Goal: Transaction & Acquisition: Purchase product/service

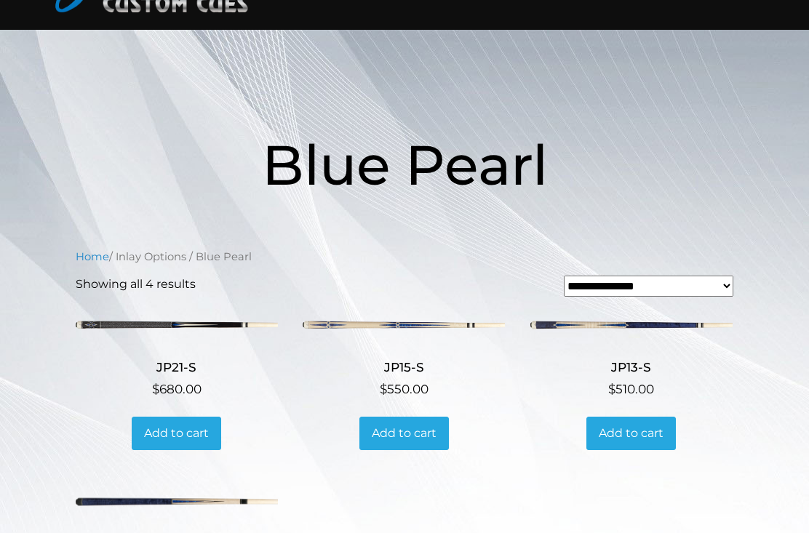
scroll to position [148, 0]
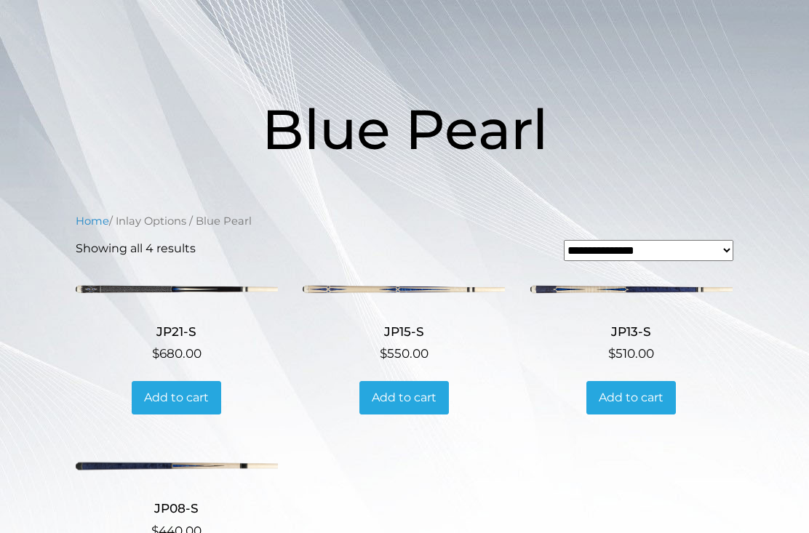
click at [468, 293] on img at bounding box center [404, 289] width 202 height 33
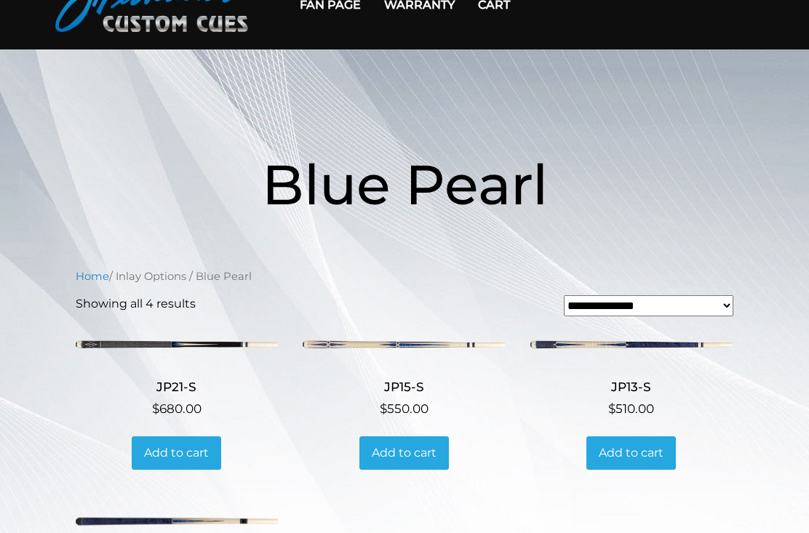
scroll to position [0, 0]
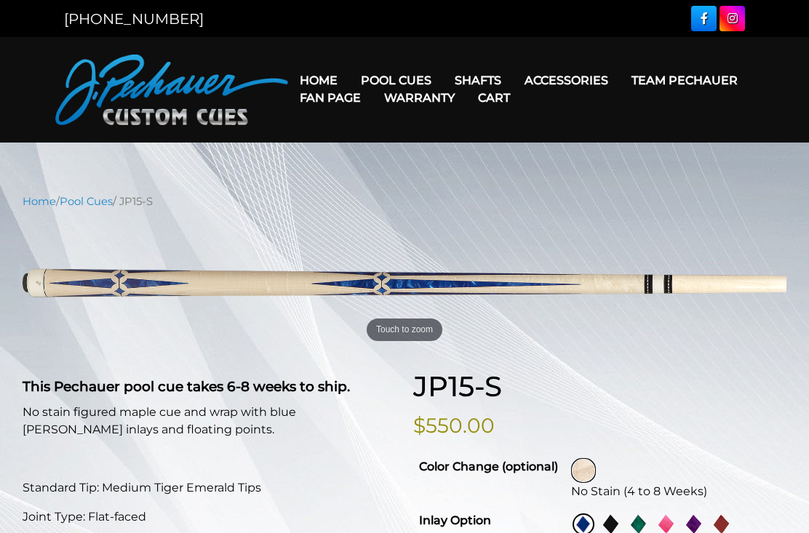
select select "********"
